Goal: Task Accomplishment & Management: Manage account settings

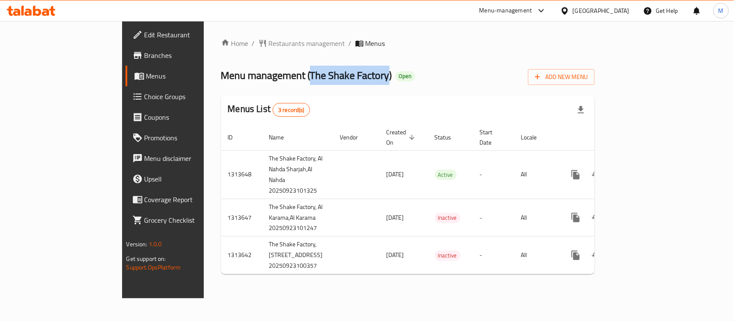
drag, startPoint x: 228, startPoint y: 82, endPoint x: 308, endPoint y: 83, distance: 79.9
click at [308, 83] on span "Menu management ( The Shake Factory )" at bounding box center [306, 75] width 171 height 19
click at [594, 83] on button "Add New Menu" at bounding box center [561, 77] width 67 height 16
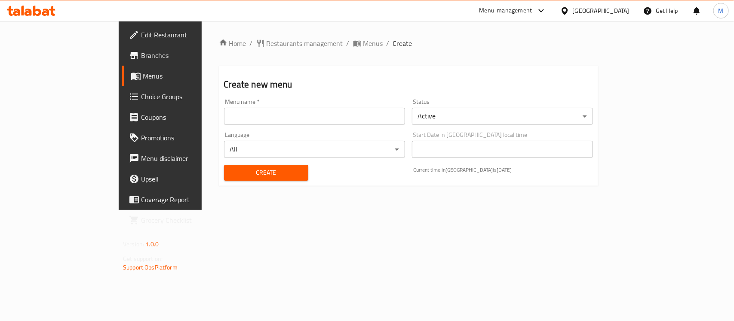
click at [302, 123] on input "text" at bounding box center [314, 116] width 181 height 17
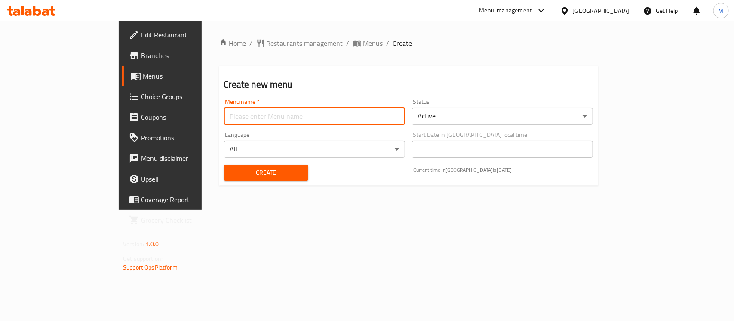
paste input "The Shake Factory"
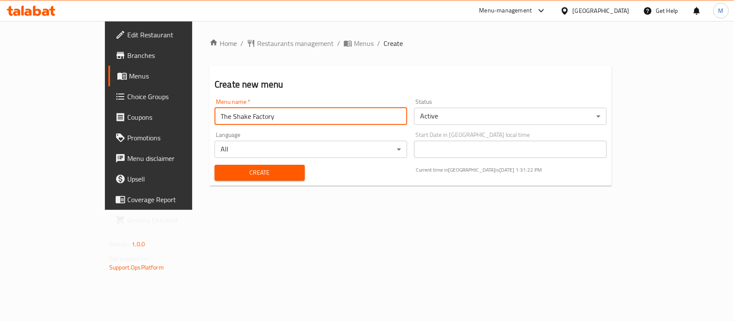
type input "The Shake Factory"
click at [221, 168] on span "Create" at bounding box center [259, 173] width 76 height 11
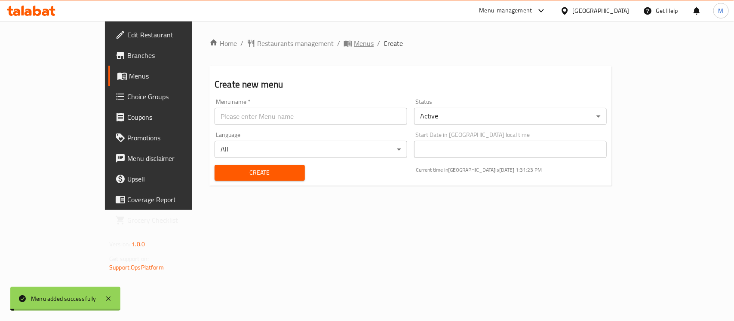
click at [354, 39] on span "Menus" at bounding box center [364, 43] width 20 height 10
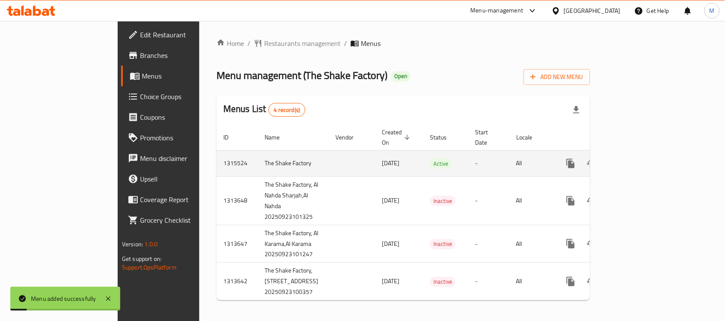
click at [638, 159] on icon "enhanced table" at bounding box center [633, 164] width 10 height 10
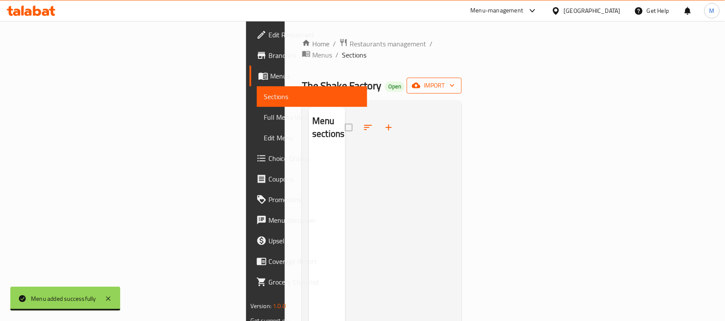
click at [462, 78] on button "import" at bounding box center [434, 86] width 55 height 16
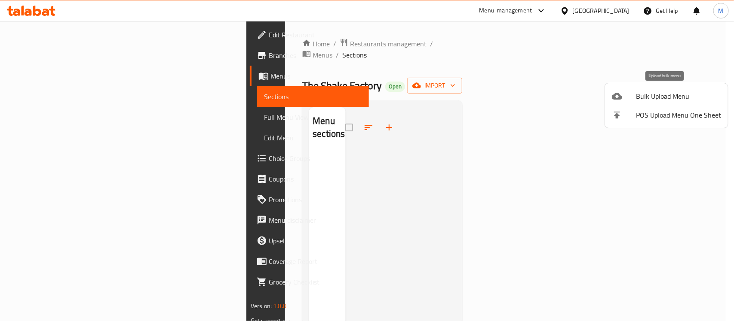
click at [660, 92] on span "Bulk Upload Menu" at bounding box center [678, 96] width 85 height 10
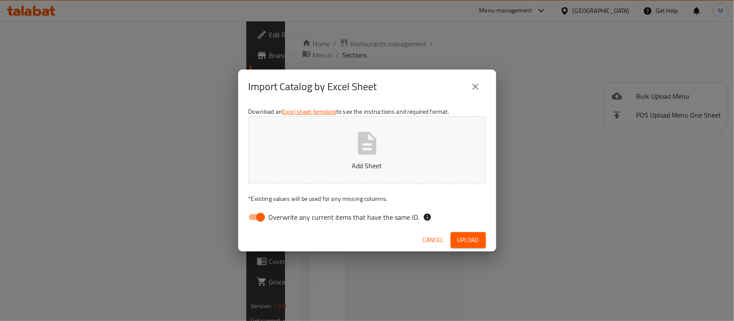
click at [399, 220] on span "Overwrite any current items that have the same ID." at bounding box center [344, 217] width 151 height 10
click at [285, 220] on input "Overwrite any current items that have the same ID." at bounding box center [260, 217] width 49 height 16
checkbox input "false"
click at [379, 164] on p "Add Sheet" at bounding box center [367, 166] width 211 height 10
click at [460, 237] on span "Upload" at bounding box center [467, 240] width 21 height 11
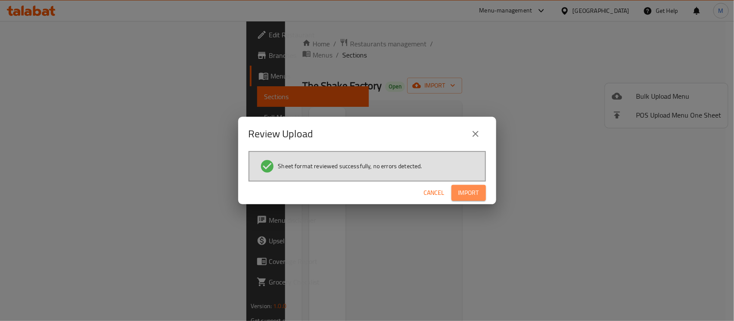
click at [483, 192] on button "Import" at bounding box center [468, 193] width 34 height 16
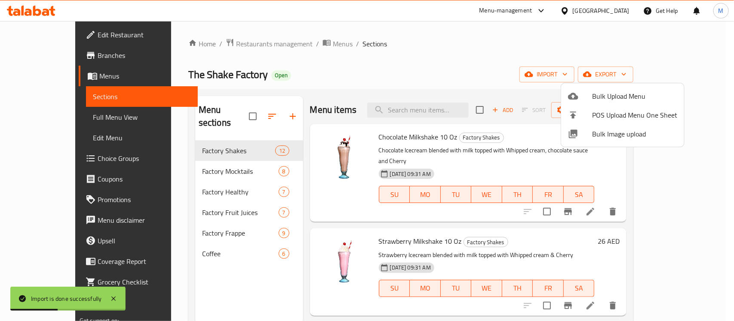
click at [294, 44] on div at bounding box center [367, 160] width 734 height 321
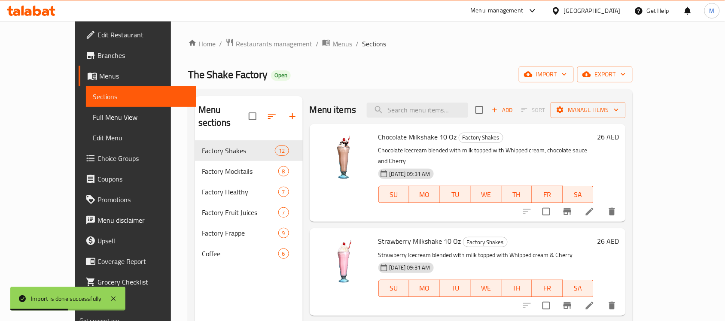
click at [333, 44] on span "Menus" at bounding box center [343, 44] width 20 height 10
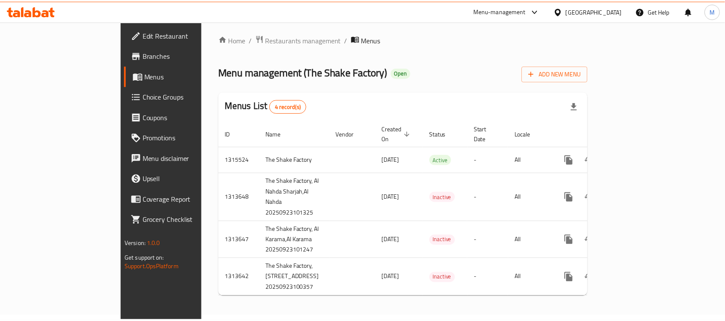
scroll to position [17, 0]
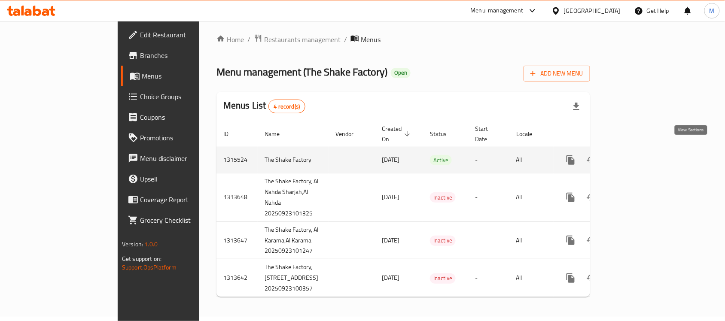
click at [638, 155] on icon "enhanced table" at bounding box center [633, 160] width 10 height 10
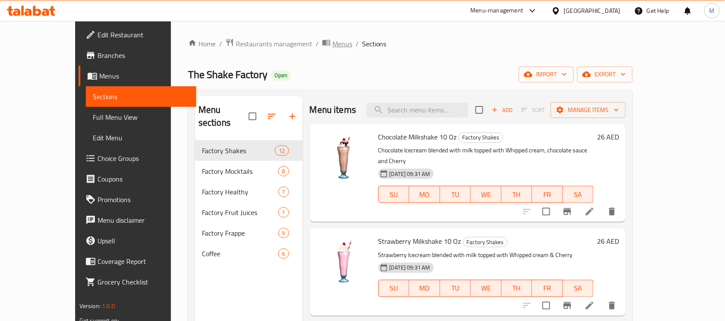
click at [333, 43] on span "Menus" at bounding box center [343, 44] width 20 height 10
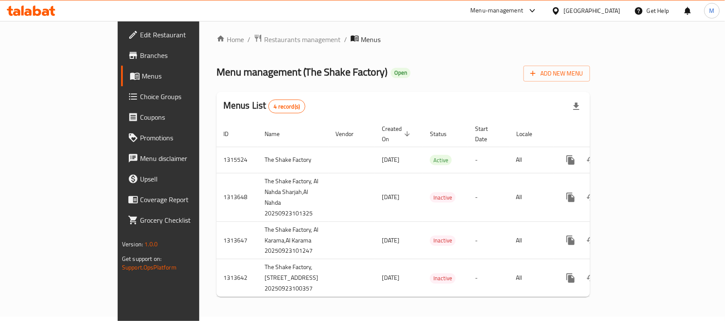
scroll to position [17, 0]
drag, startPoint x: 698, startPoint y: 136, endPoint x: 596, endPoint y: 3, distance: 167.9
click at [643, 150] on link "enhanced table" at bounding box center [633, 160] width 21 height 21
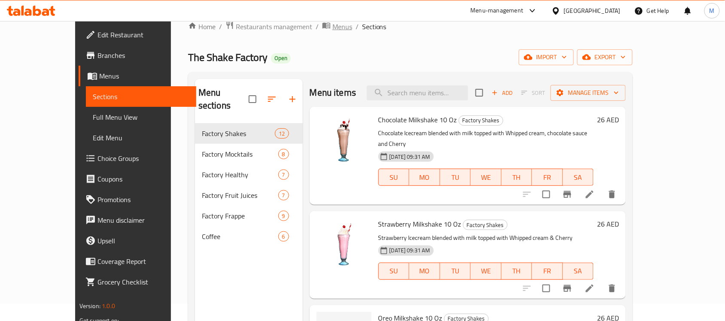
click at [333, 29] on span "Menus" at bounding box center [343, 26] width 20 height 10
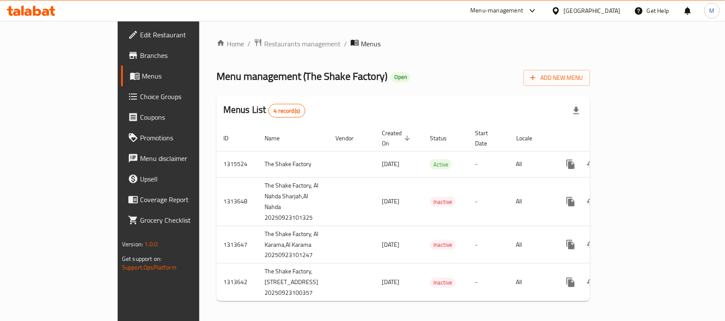
scroll to position [17, 0]
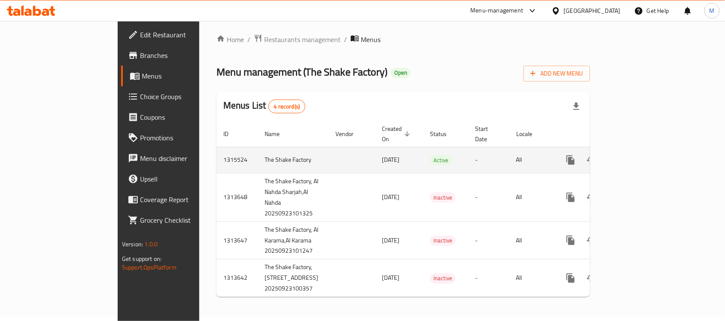
click at [638, 155] on icon "enhanced table" at bounding box center [633, 160] width 10 height 10
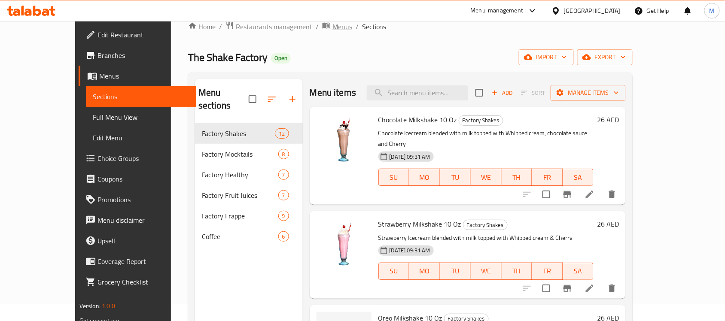
click at [333, 26] on span "Menus" at bounding box center [343, 26] width 20 height 10
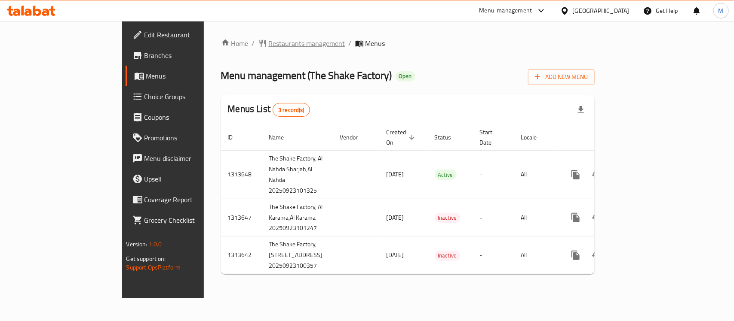
click at [269, 41] on span "Restaurants management" at bounding box center [307, 43] width 76 height 10
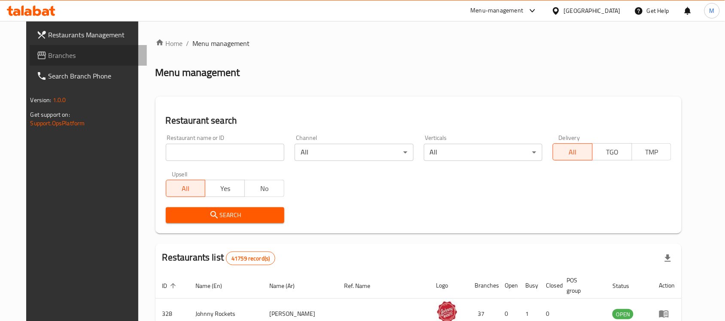
click at [30, 45] on link "Branches" at bounding box center [89, 55] width 118 height 21
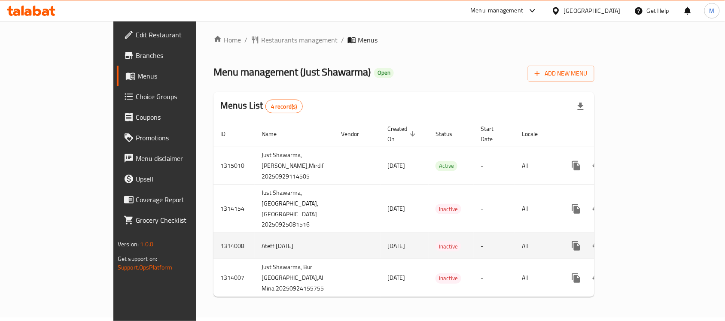
scroll to position [5, 0]
click at [602, 250] on icon "enhanced table" at bounding box center [597, 246] width 10 height 10
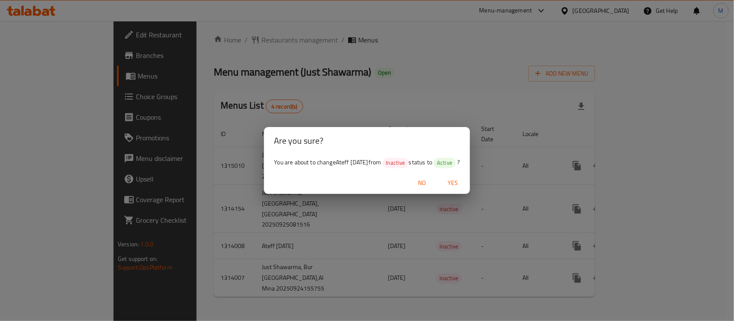
click at [456, 185] on span "Yes" at bounding box center [452, 183] width 21 height 11
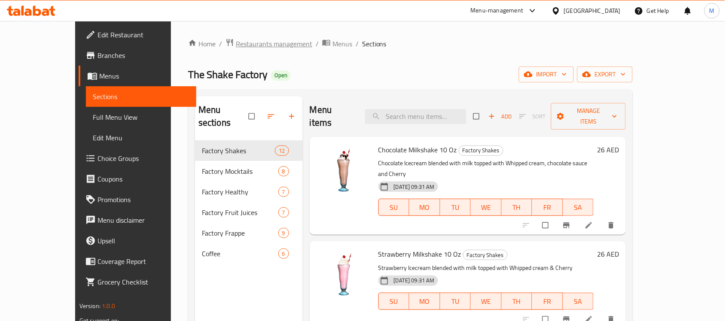
click at [236, 49] on span "Restaurants management" at bounding box center [274, 44] width 76 height 10
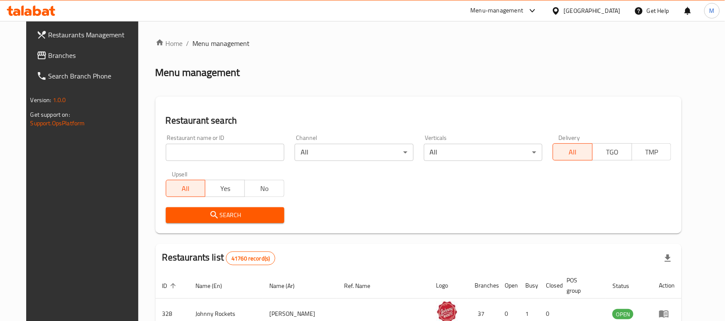
click at [55, 58] on span "Branches" at bounding box center [95, 55] width 92 height 10
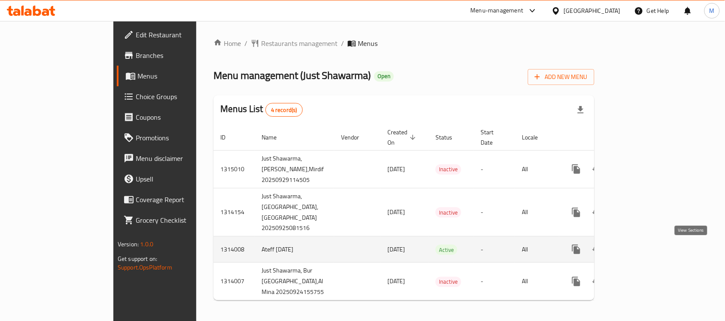
click at [642, 248] on icon "enhanced table" at bounding box center [639, 250] width 8 height 8
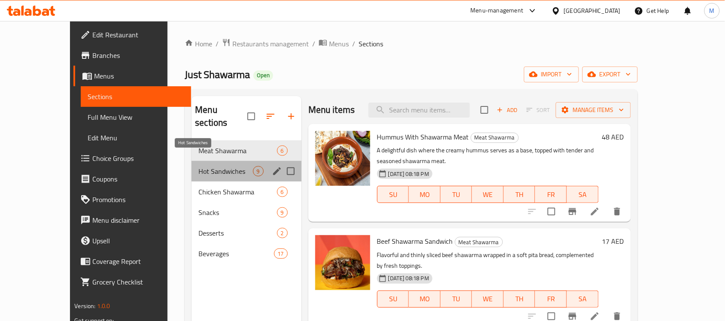
click at [199, 166] on span "Hot Sandwiches" at bounding box center [226, 171] width 54 height 10
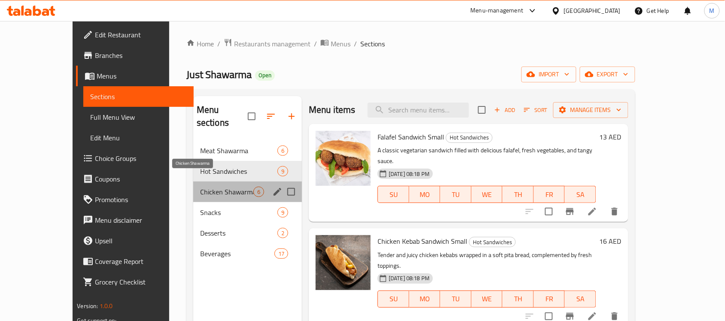
click at [200, 187] on span "Chicken Shawarma" at bounding box center [226, 192] width 53 height 10
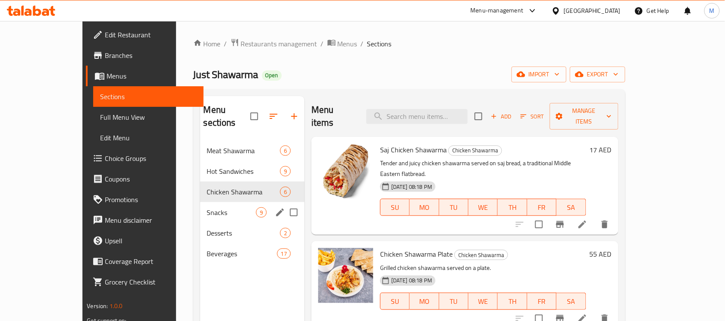
click at [200, 202] on div "Snacks 9" at bounding box center [252, 212] width 104 height 21
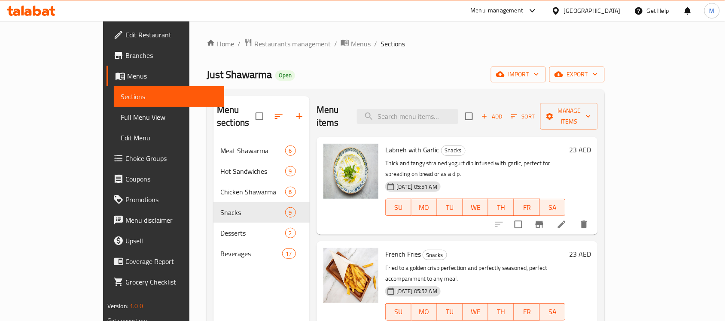
click at [351, 46] on span "Menus" at bounding box center [361, 44] width 20 height 10
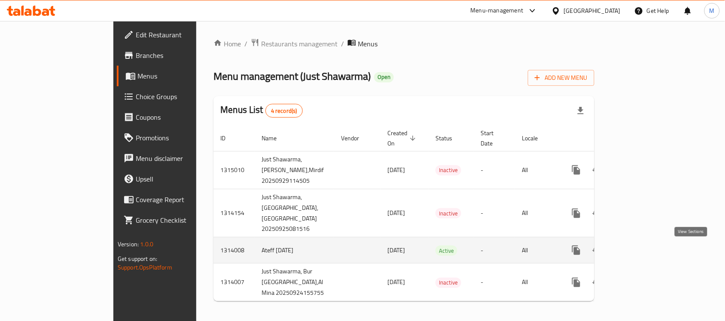
click at [644, 252] on icon "enhanced table" at bounding box center [638, 250] width 10 height 10
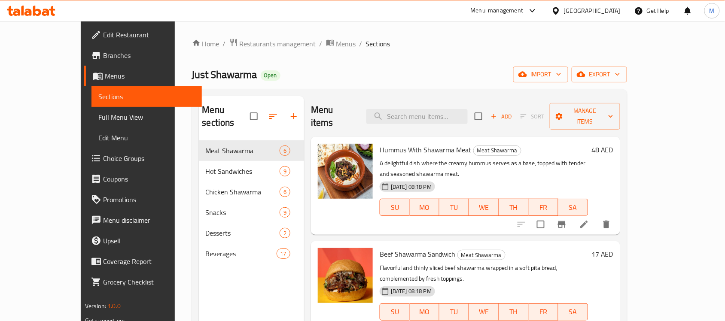
click at [336, 44] on span "Menus" at bounding box center [346, 44] width 20 height 10
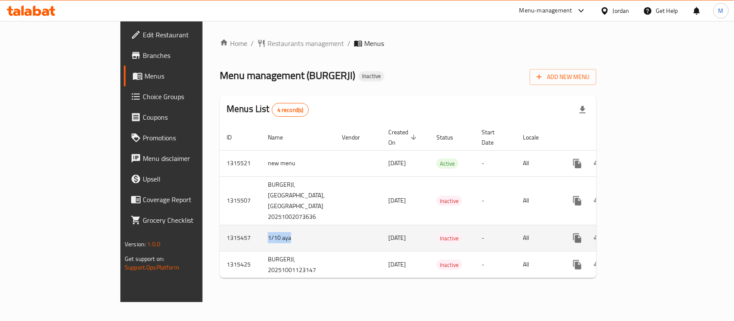
drag, startPoint x: 216, startPoint y: 233, endPoint x: 188, endPoint y: 233, distance: 27.9
click at [261, 233] on td "1/10 aya" at bounding box center [298, 238] width 74 height 26
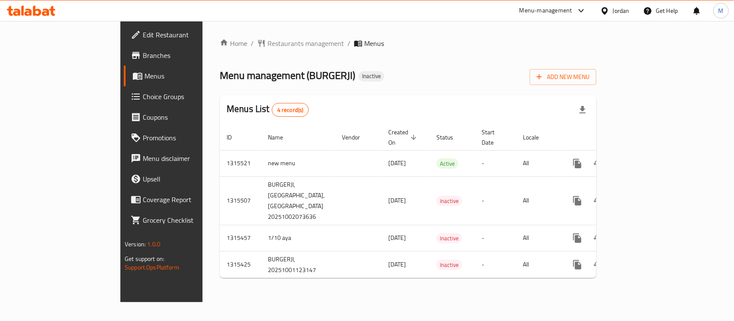
click at [416, 76] on div "Menu management ( BURGERJI ) Inactive Add New Menu" at bounding box center [408, 75] width 376 height 19
